Goal: Information Seeking & Learning: Find contact information

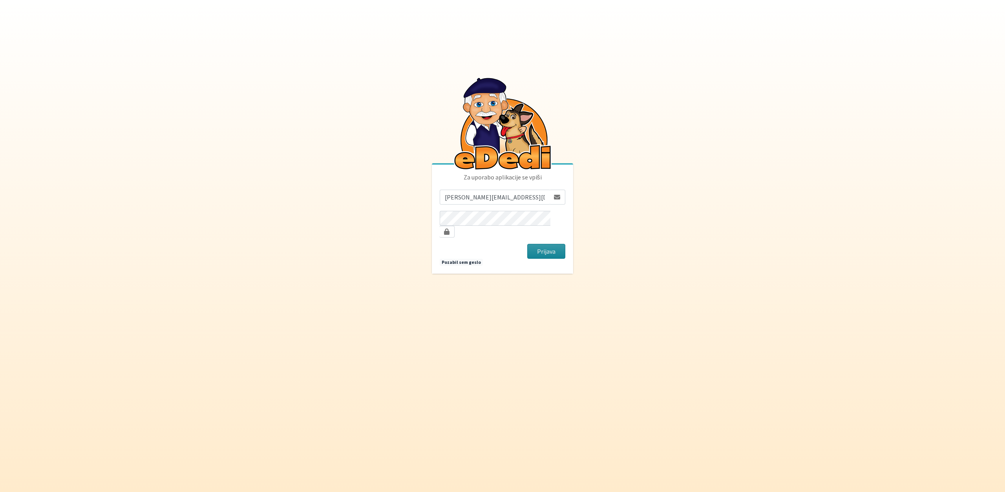
click at [554, 245] on button "Prijava" at bounding box center [546, 251] width 38 height 15
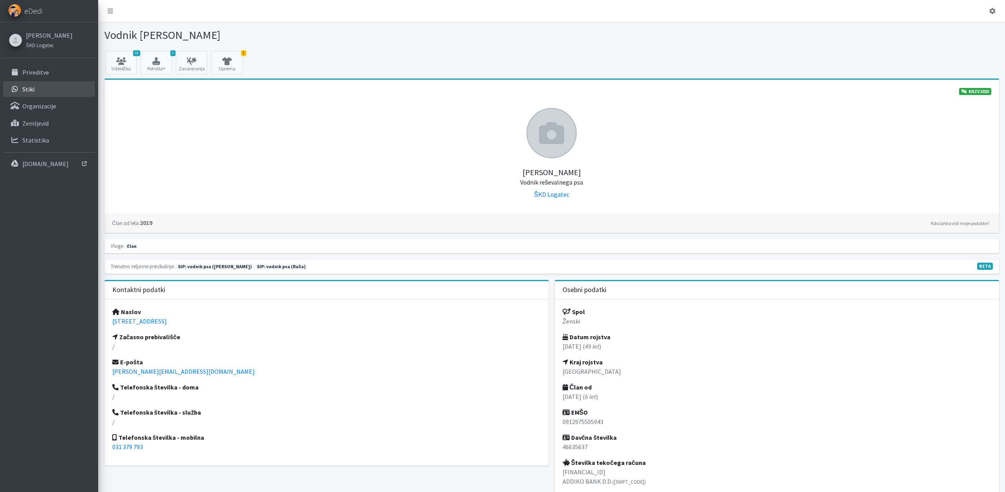
click at [38, 91] on link "Stiki" at bounding box center [49, 89] width 92 height 16
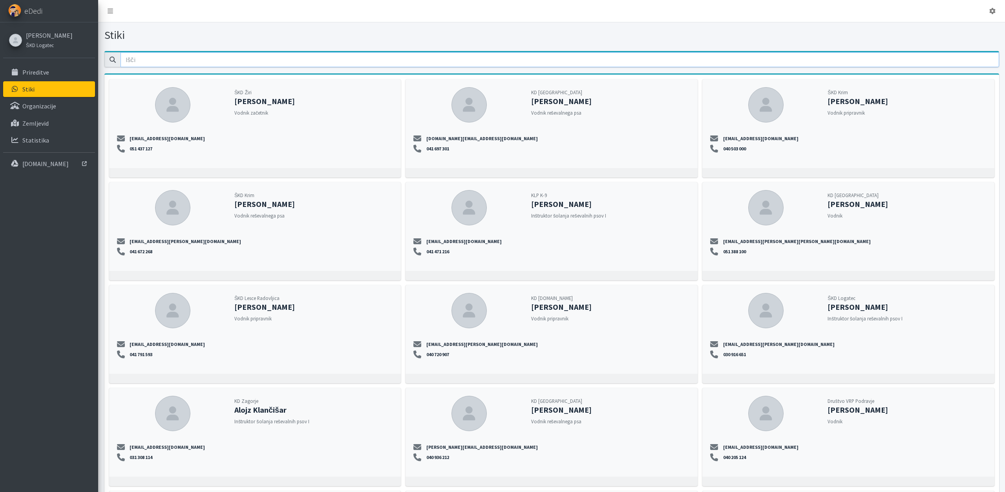
click at [157, 59] on input "email" at bounding box center [560, 59] width 879 height 15
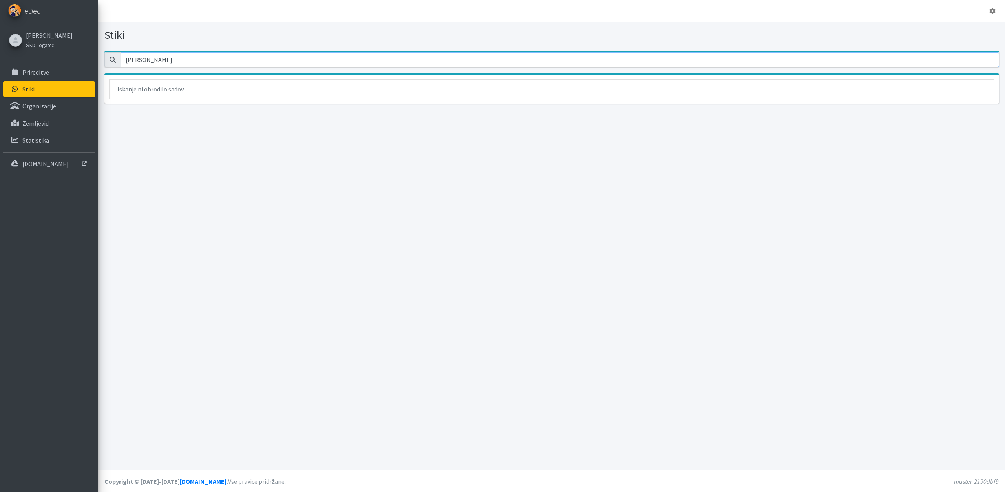
drag, startPoint x: 175, startPoint y: 56, endPoint x: 69, endPoint y: 48, distance: 105.6
click at [121, 52] on input "[PERSON_NAME]" at bounding box center [560, 59] width 879 height 15
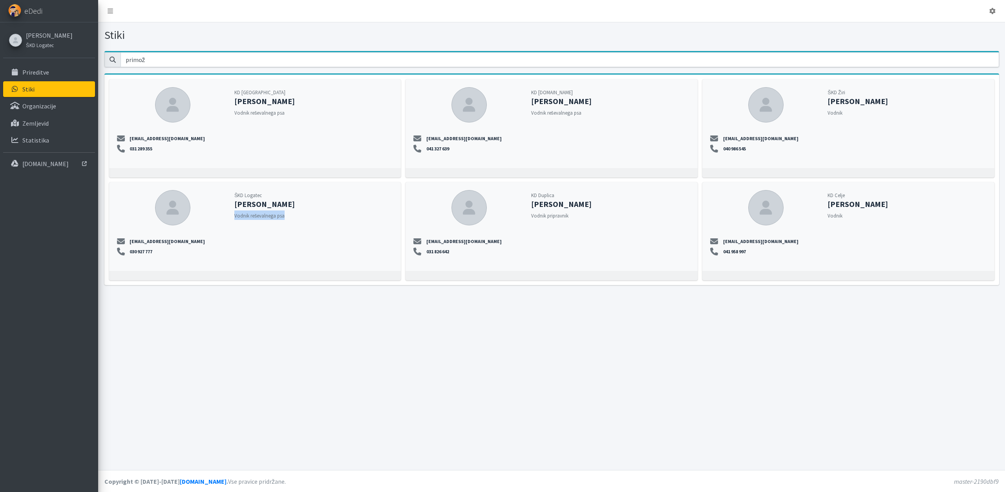
drag, startPoint x: 235, startPoint y: 214, endPoint x: 315, endPoint y: 217, distance: 80.1
click at [315, 217] on div "ŠKD Logatec [PERSON_NAME] reševalnega psa" at bounding box center [313, 205] width 159 height 30
drag, startPoint x: 162, startPoint y: 55, endPoint x: 93, endPoint y: 59, distance: 69.2
click at [121, 59] on input "primož" at bounding box center [560, 59] width 879 height 15
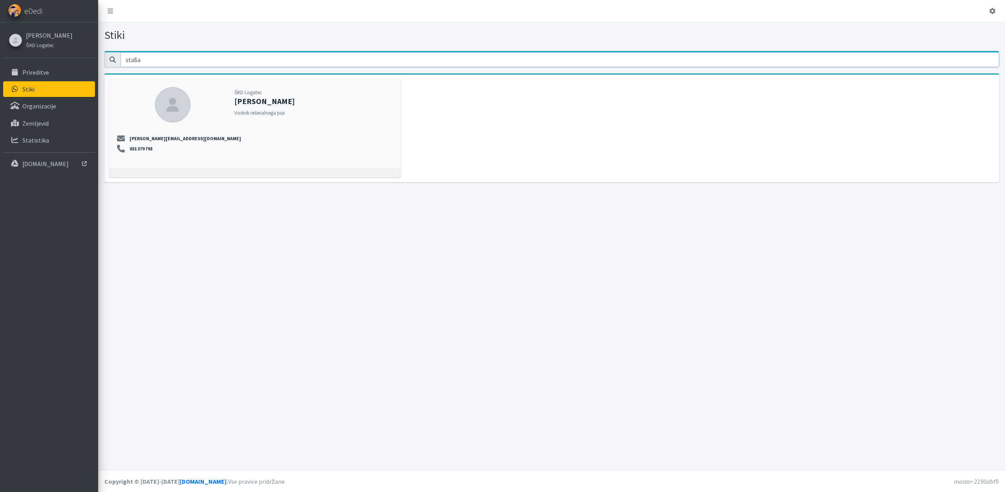
drag, startPoint x: 148, startPoint y: 55, endPoint x: 105, endPoint y: 59, distance: 43.3
click at [121, 59] on input "staša" at bounding box center [560, 59] width 879 height 15
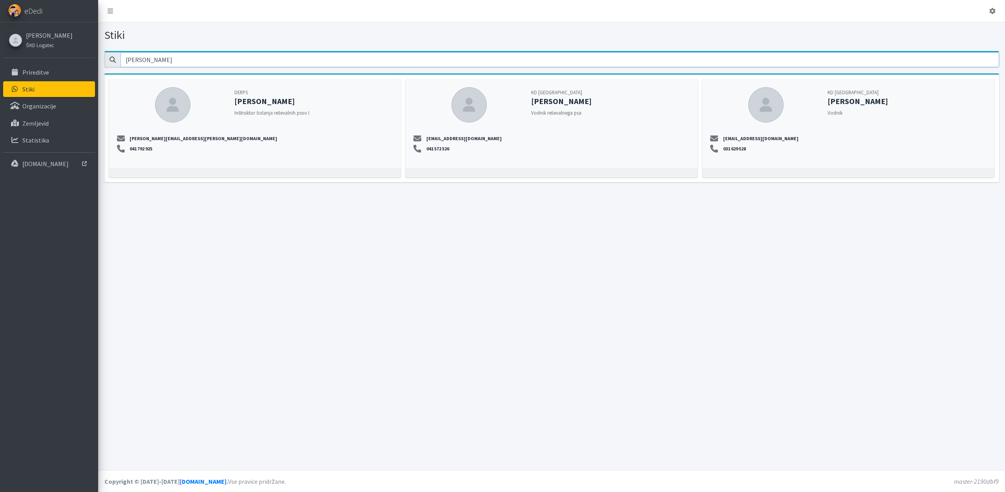
drag, startPoint x: 168, startPoint y: 58, endPoint x: 85, endPoint y: 53, distance: 83.8
click at [121, 53] on input "[PERSON_NAME]" at bounding box center [560, 59] width 879 height 15
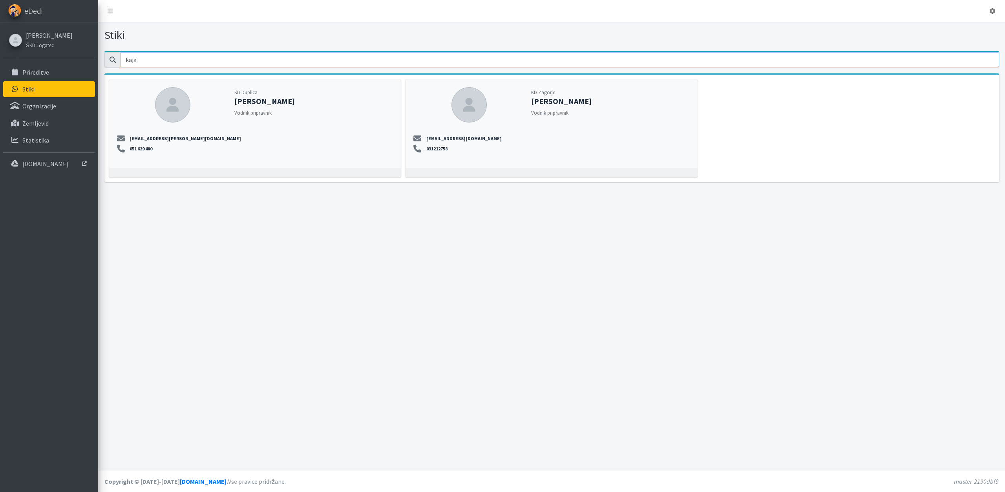
type input "kaja"
